Goal: Communication & Community: Answer question/provide support

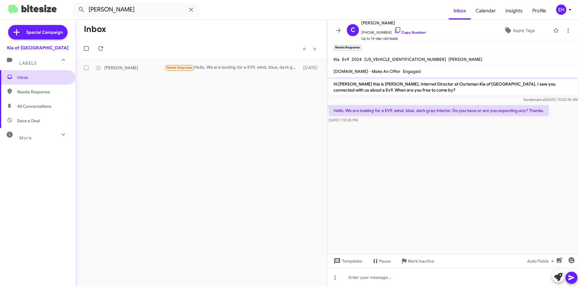
click at [29, 77] on span "Inbox" at bounding box center [42, 78] width 51 height 6
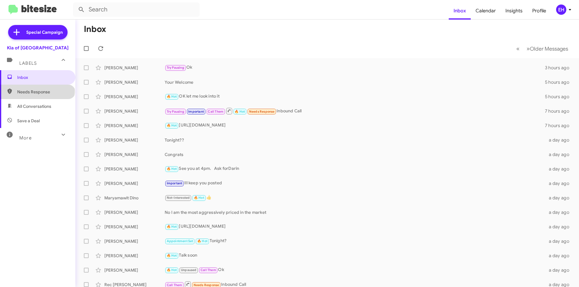
drag, startPoint x: 37, startPoint y: 90, endPoint x: 42, endPoint y: 100, distance: 11.3
click at [37, 91] on span "Needs Response" at bounding box center [42, 92] width 51 height 6
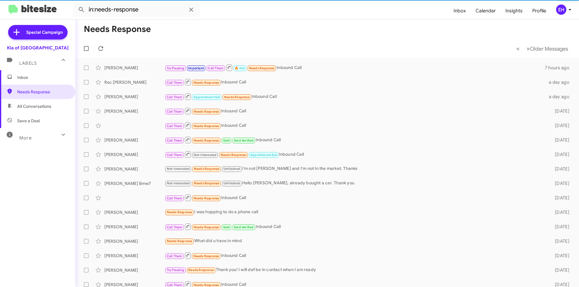
click at [43, 106] on span "All Conversations" at bounding box center [34, 106] width 34 height 6
type input "in:all-conversations"
